Goal: Navigation & Orientation: Find specific page/section

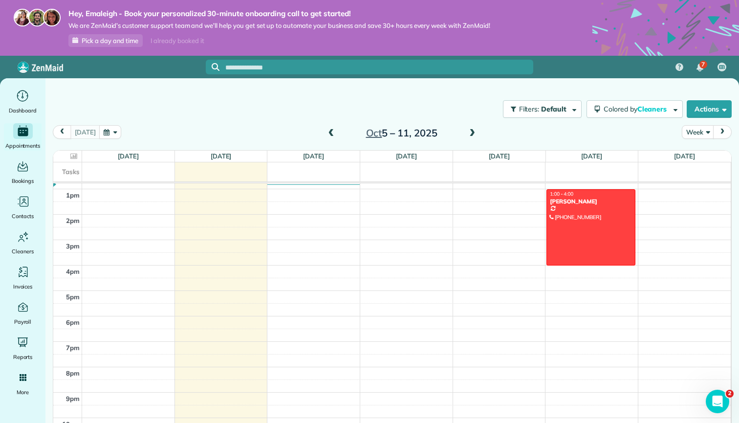
scroll to position [325, 0]
click at [469, 134] on span at bounding box center [472, 133] width 11 height 9
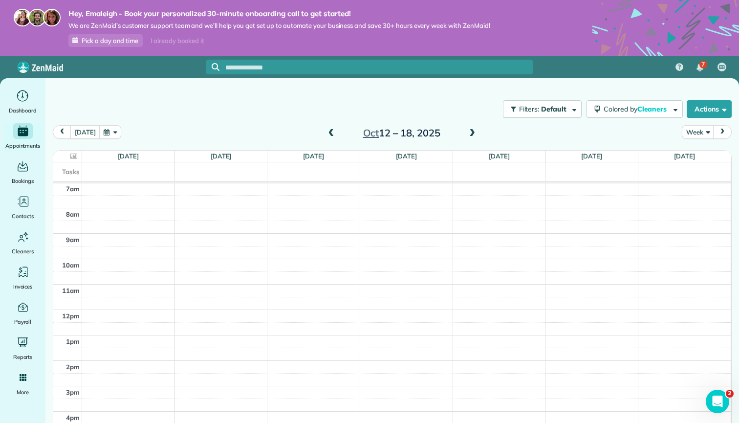
scroll to position [178, 0]
click at [469, 134] on span at bounding box center [472, 133] width 11 height 9
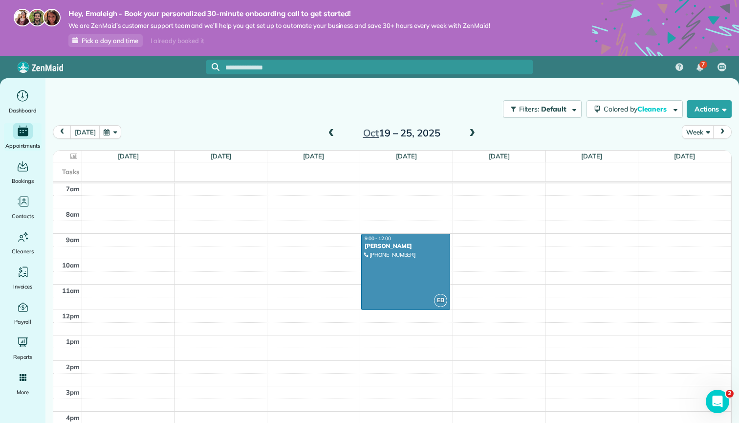
click at [334, 130] on span at bounding box center [331, 133] width 11 height 9
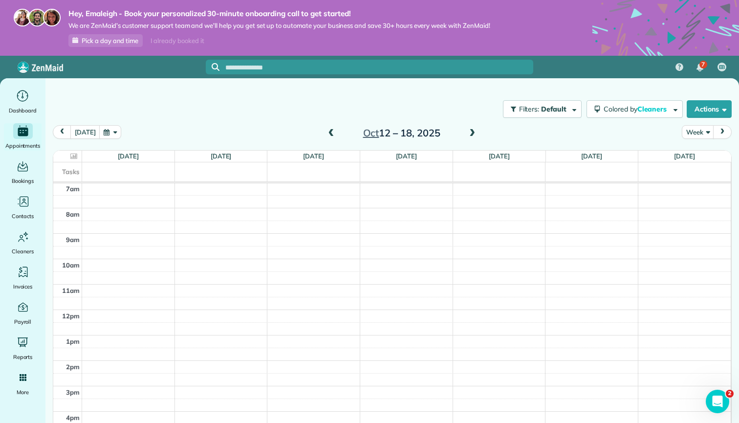
click at [334, 130] on span at bounding box center [331, 133] width 11 height 9
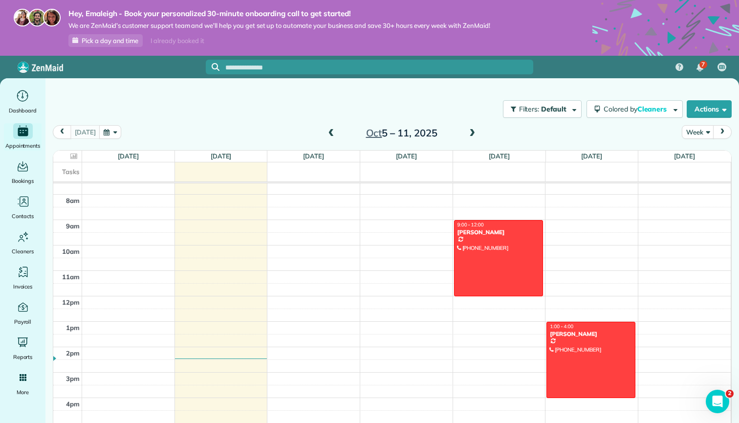
scroll to position [222, 0]
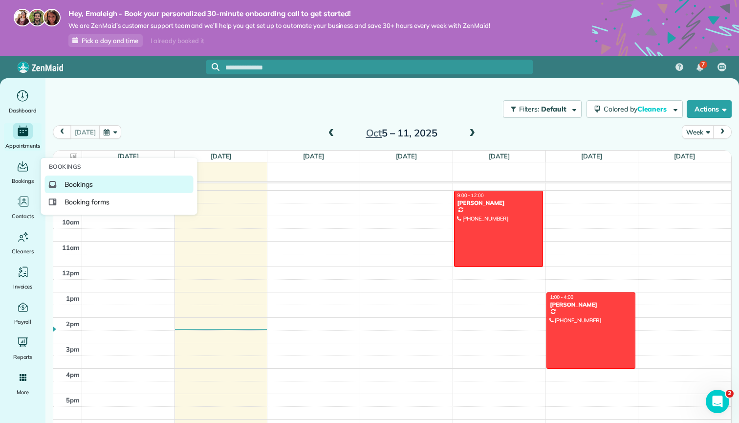
click at [93, 186] on span "Bookings" at bounding box center [79, 184] width 29 height 10
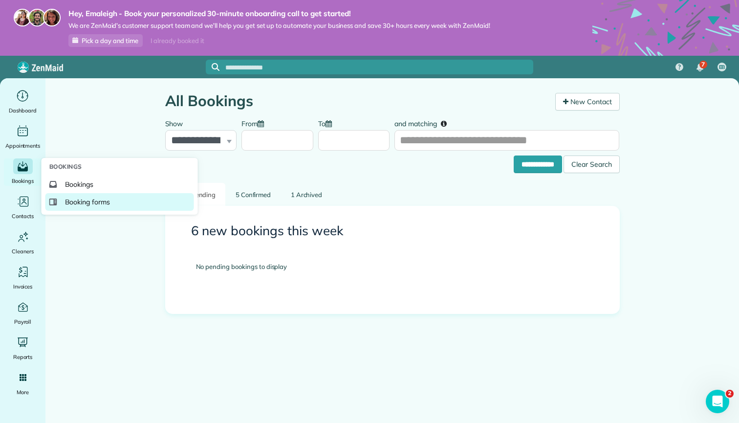
click at [78, 210] on link "Booking forms" at bounding box center [119, 202] width 149 height 18
